Goal: Task Accomplishment & Management: Use online tool/utility

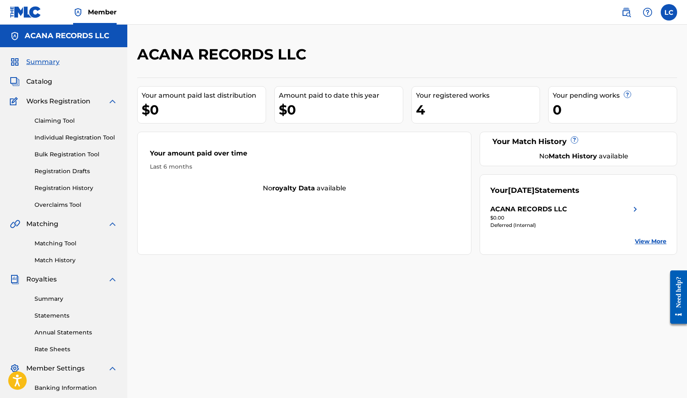
click at [51, 83] on span "Catalog" at bounding box center [39, 82] width 26 height 10
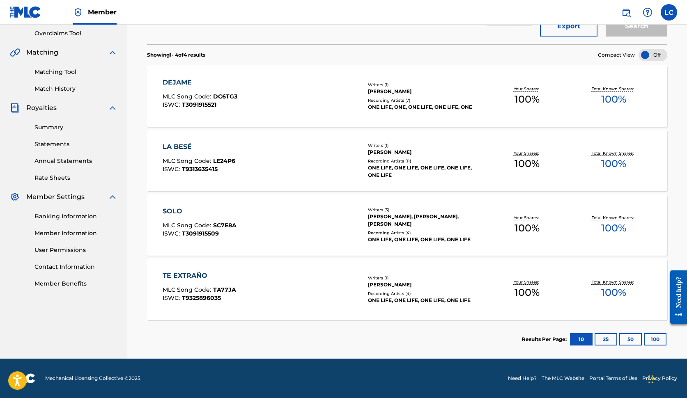
scroll to position [172, 0]
click at [51, 127] on link "Summary" at bounding box center [76, 127] width 83 height 9
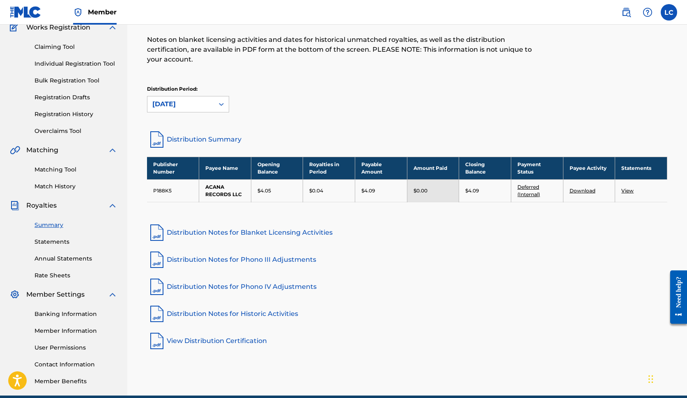
scroll to position [74, 0]
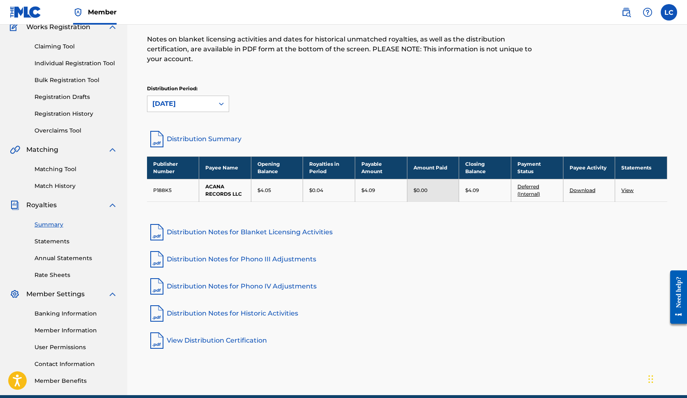
click at [67, 170] on link "Matching Tool" at bounding box center [76, 169] width 83 height 9
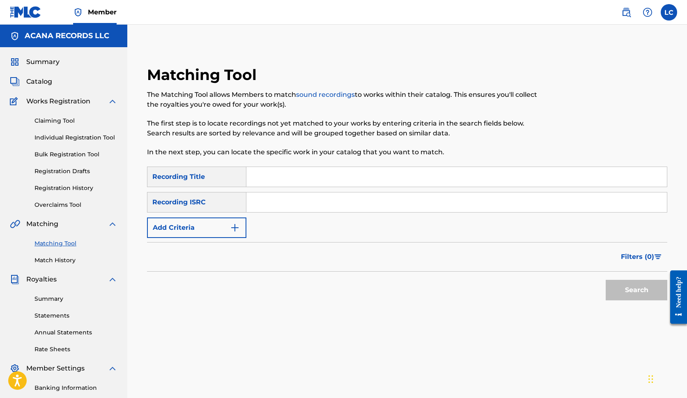
click at [236, 232] on img "Search Form" at bounding box center [235, 228] width 10 height 10
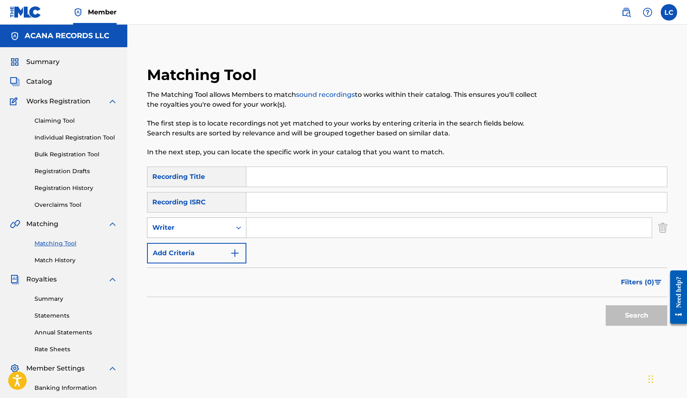
click at [235, 230] on icon "Search Form" at bounding box center [239, 228] width 8 height 8
click at [222, 318] on div "Search" at bounding box center [407, 313] width 520 height 33
click at [663, 227] on img "Search Form" at bounding box center [663, 228] width 9 height 21
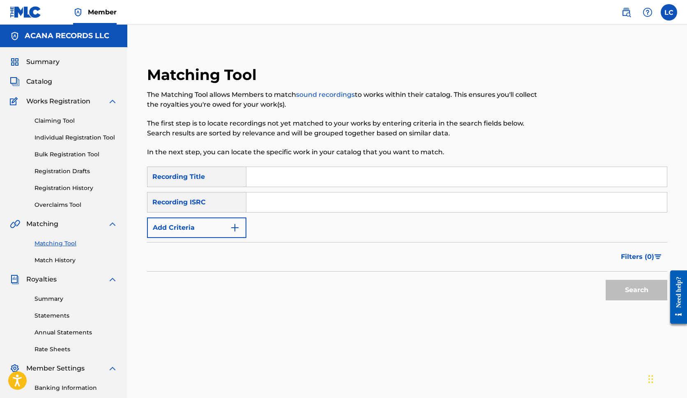
click at [53, 117] on link "Claiming Tool" at bounding box center [76, 121] width 83 height 9
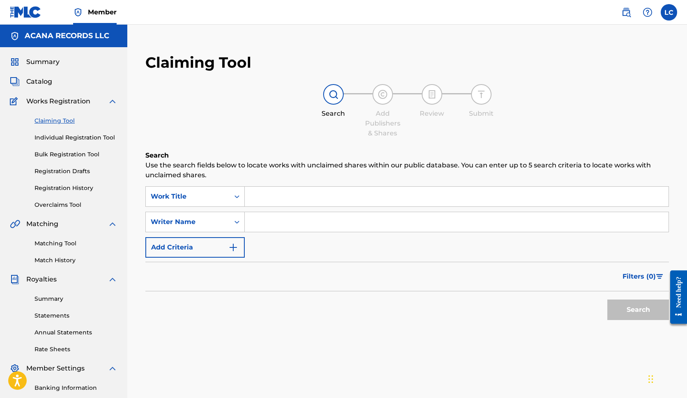
click at [293, 196] on input "Search Form" at bounding box center [457, 197] width 424 height 20
type input "Háblame"
click at [296, 257] on div "SearchWithCriteriaccbc4aeb-3cb0-4eea-9e09-c5cefc3291cf Work Title Háblame Searc…" at bounding box center [407, 222] width 524 height 71
click at [286, 222] on input "Search Form" at bounding box center [457, 222] width 424 height 20
type input "a"
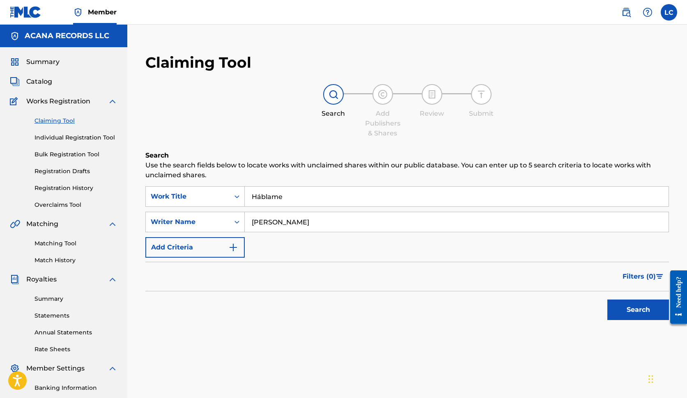
click at [230, 248] on img "Search Form" at bounding box center [233, 248] width 10 height 10
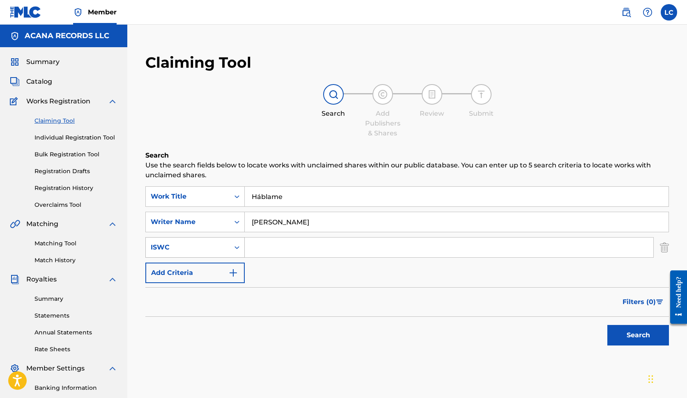
click at [235, 248] on icon "Search Form" at bounding box center [237, 247] width 5 height 3
click at [364, 272] on div "SearchWithCriteriaccbc4aeb-3cb0-4eea-9e09-c5cefc3291cf Work Title Háblame Searc…" at bounding box center [407, 235] width 524 height 97
click at [662, 249] on img "Search Form" at bounding box center [664, 247] width 9 height 21
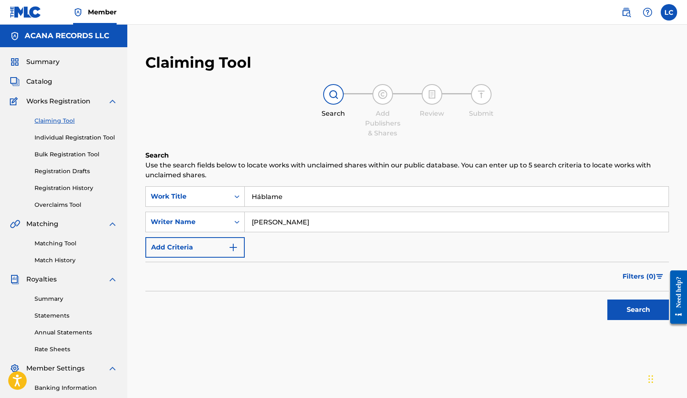
click at [352, 221] on input "[PERSON_NAME]" at bounding box center [457, 222] width 424 height 20
type input "[PERSON_NAME], [PERSON_NAME], [PERSON_NAME] de la [PERSON_NAME]"
click at [624, 313] on button "Search" at bounding box center [639, 310] width 62 height 21
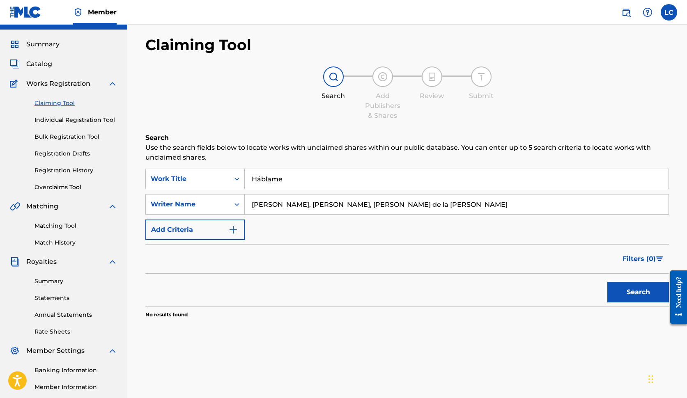
scroll to position [19, 0]
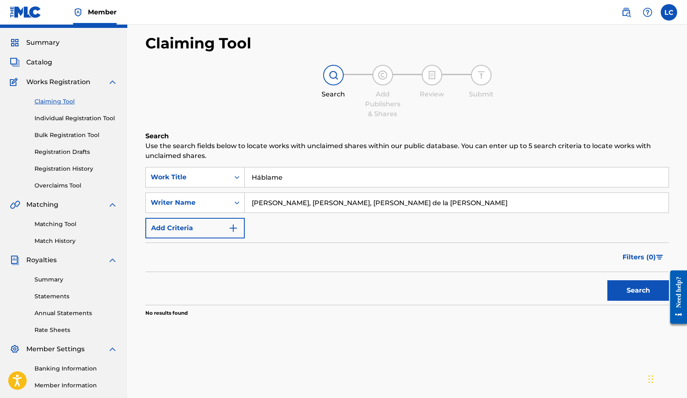
click at [225, 229] on button "Add Criteria" at bounding box center [194, 228] width 99 height 21
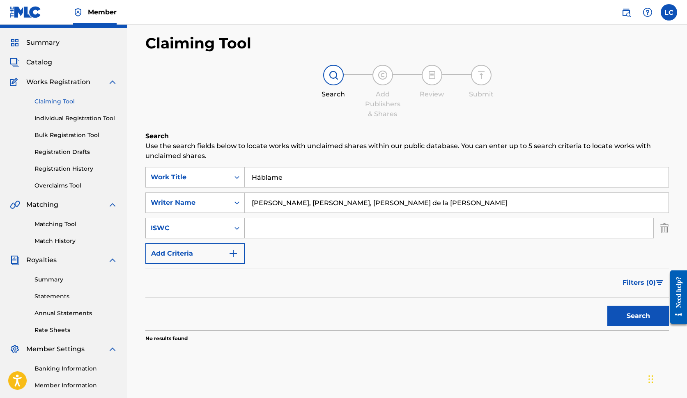
click at [228, 227] on div "ISWC" at bounding box center [188, 229] width 84 height 16
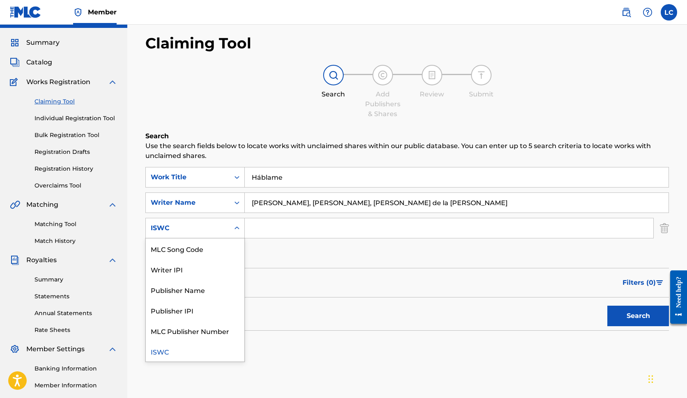
click at [159, 348] on div "ISWC" at bounding box center [195, 351] width 99 height 21
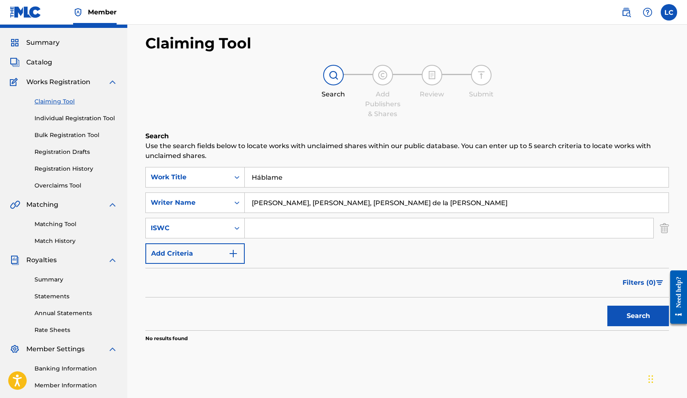
click at [277, 225] on input "Search Form" at bounding box center [449, 229] width 409 height 20
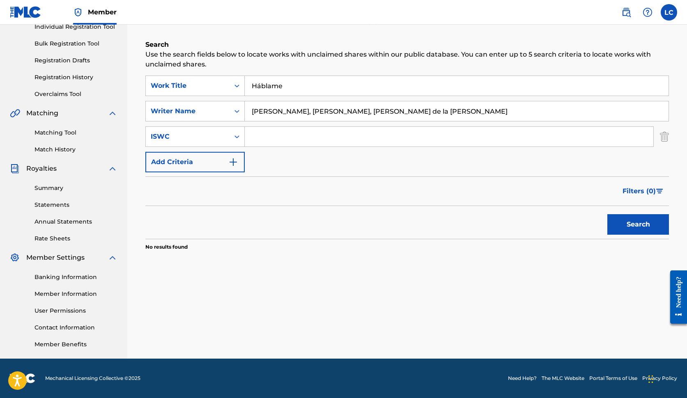
scroll to position [111, 0]
click at [76, 278] on link "Banking Information" at bounding box center [76, 277] width 83 height 9
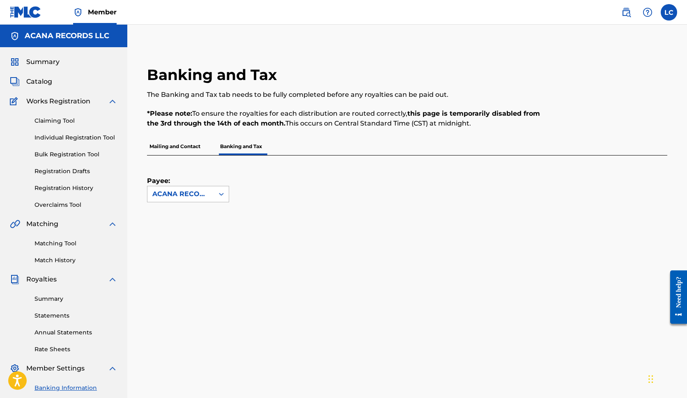
click at [222, 193] on icon at bounding box center [221, 194] width 8 height 8
click at [183, 216] on div "ACANA RECORDS LLC" at bounding box center [187, 218] width 81 height 30
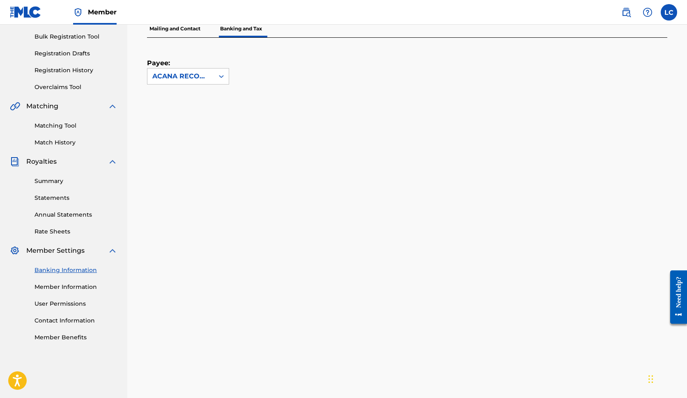
scroll to position [117, 0]
click at [55, 146] on link "Match History" at bounding box center [76, 143] width 83 height 9
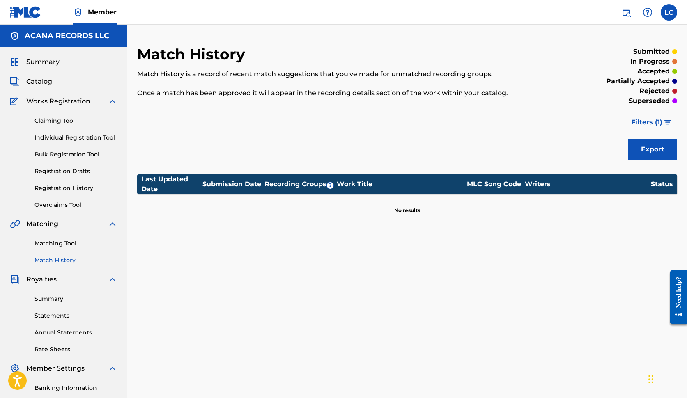
click at [54, 120] on link "Claiming Tool" at bounding box center [76, 121] width 83 height 9
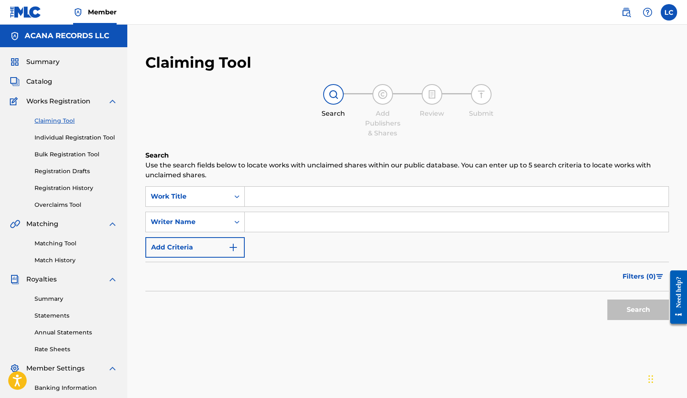
click at [231, 251] on img "Search Form" at bounding box center [233, 248] width 10 height 10
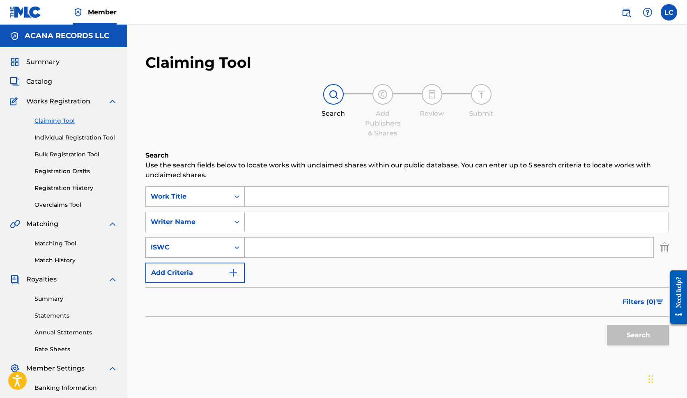
click at [232, 249] on div "Search Form" at bounding box center [237, 247] width 15 height 15
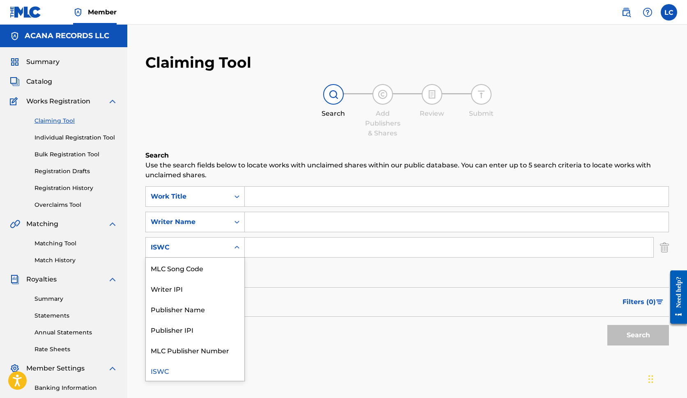
click at [288, 122] on div "Search Add Publishers & Shares Review Submit" at bounding box center [407, 111] width 524 height 54
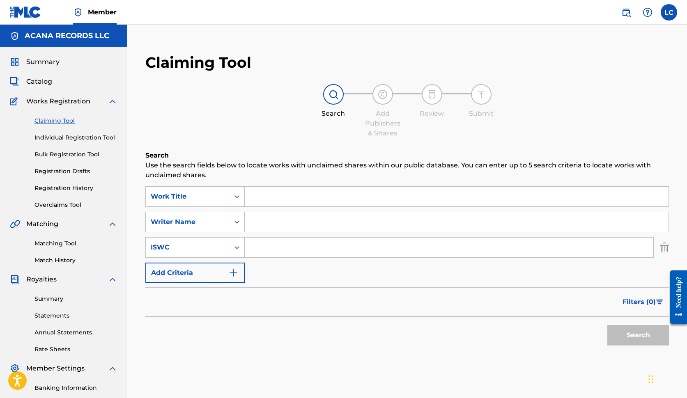
click at [385, 98] on img at bounding box center [383, 95] width 10 height 10
click at [93, 134] on link "Individual Registration Tool" at bounding box center [76, 138] width 83 height 9
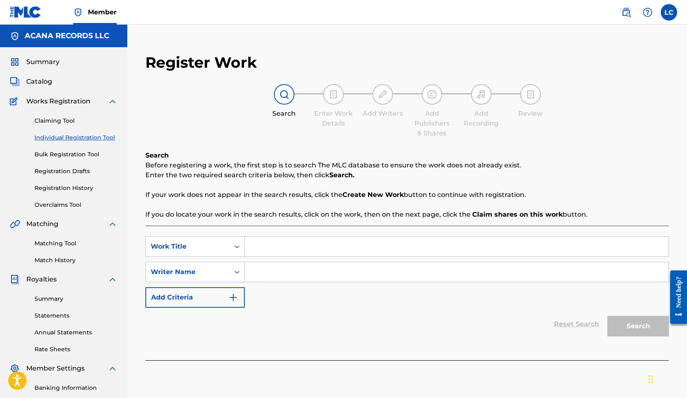
click at [70, 65] on div "Summary" at bounding box center [64, 62] width 108 height 10
click at [54, 63] on span "Summary" at bounding box center [42, 62] width 33 height 10
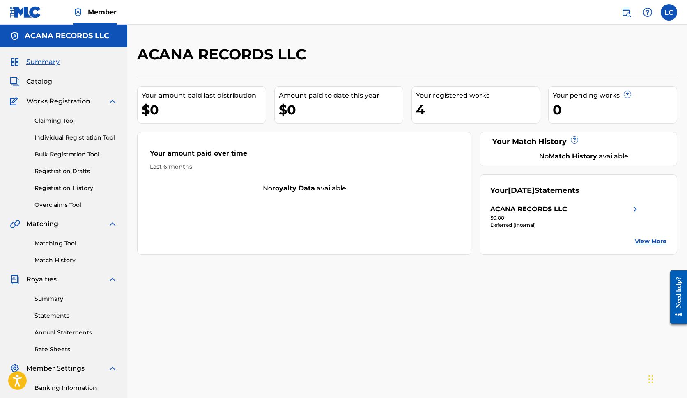
click at [44, 85] on span "Catalog" at bounding box center [39, 82] width 26 height 10
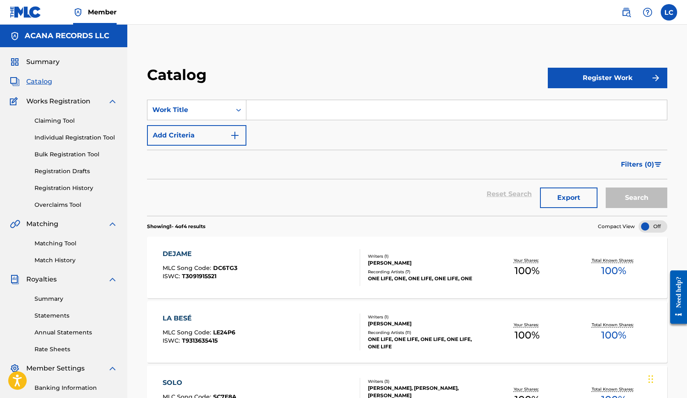
click at [337, 76] on div "Catalog" at bounding box center [347, 78] width 401 height 24
click at [674, 14] on label at bounding box center [669, 12] width 16 height 16
click at [669, 12] on input "LC [PERSON_NAME] [EMAIL_ADDRESS][DOMAIN_NAME] Notification Preferences Profile …" at bounding box center [669, 12] width 0 height 0
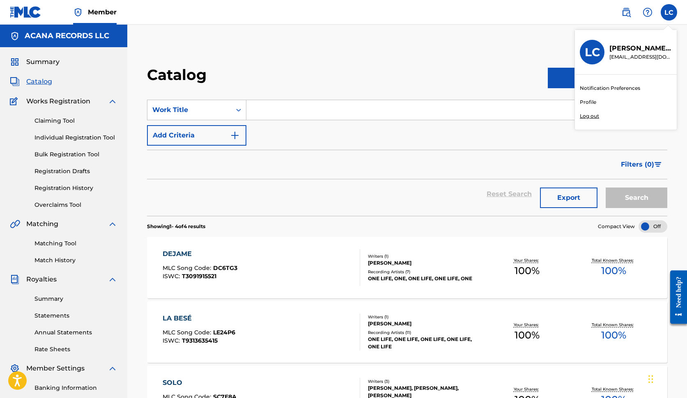
click at [597, 115] on p "Log out" at bounding box center [589, 116] width 19 height 7
click at [669, 12] on input "LC [PERSON_NAME] [EMAIL_ADDRESS][DOMAIN_NAME] Notification Preferences Profile …" at bounding box center [669, 12] width 0 height 0
